Goal: Task Accomplishment & Management: Use online tool/utility

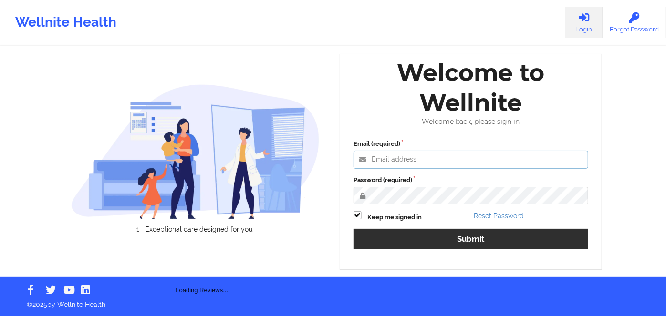
type input "russel@wellnite.com"
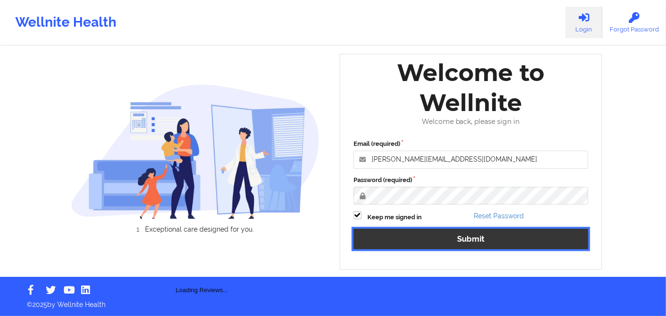
click at [500, 235] on button "Submit" at bounding box center [471, 239] width 235 height 21
